Goal: Navigation & Orientation: Find specific page/section

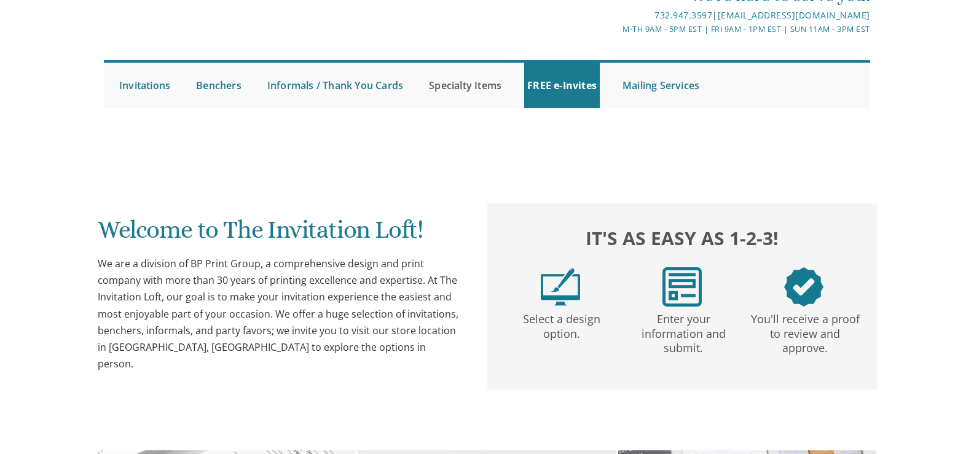
scroll to position [243, 0]
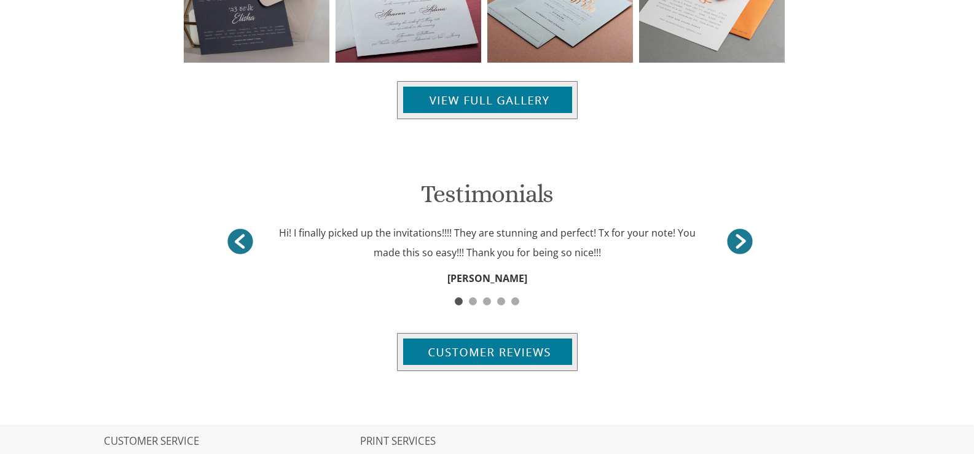
scroll to position [1167, 0]
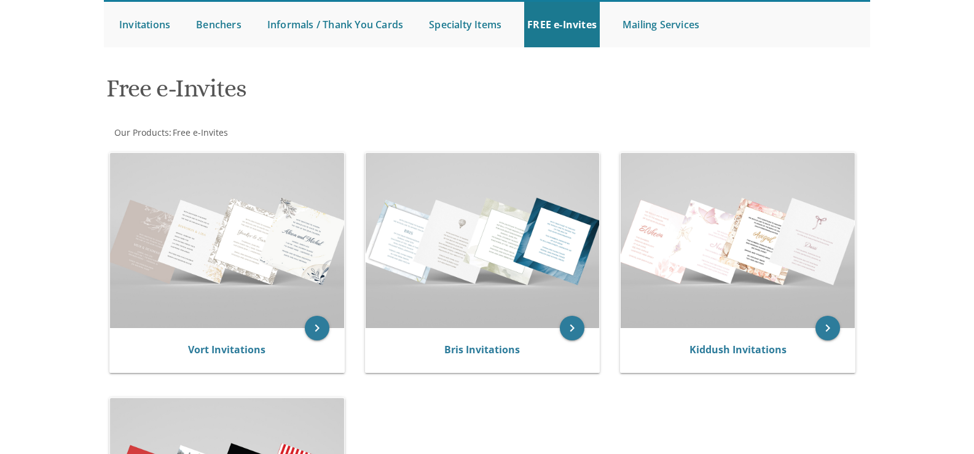
scroll to position [123, 0]
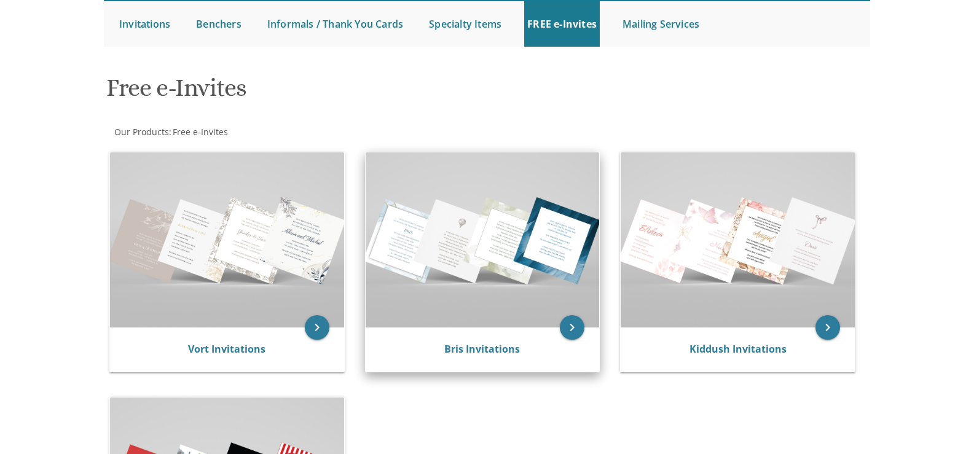
click at [440, 214] on img at bounding box center [483, 239] width 234 height 175
click at [473, 264] on img at bounding box center [483, 239] width 234 height 175
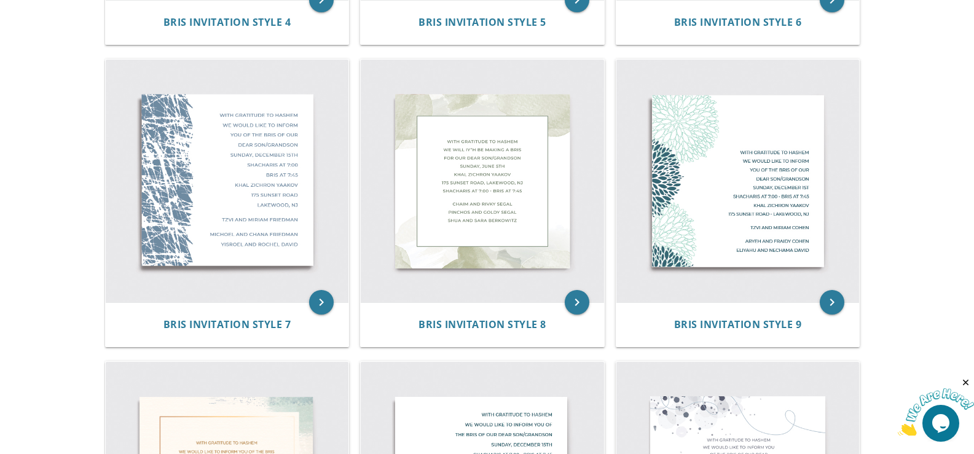
scroll to position [799, 0]
